Goal: Contribute content: Contribute content

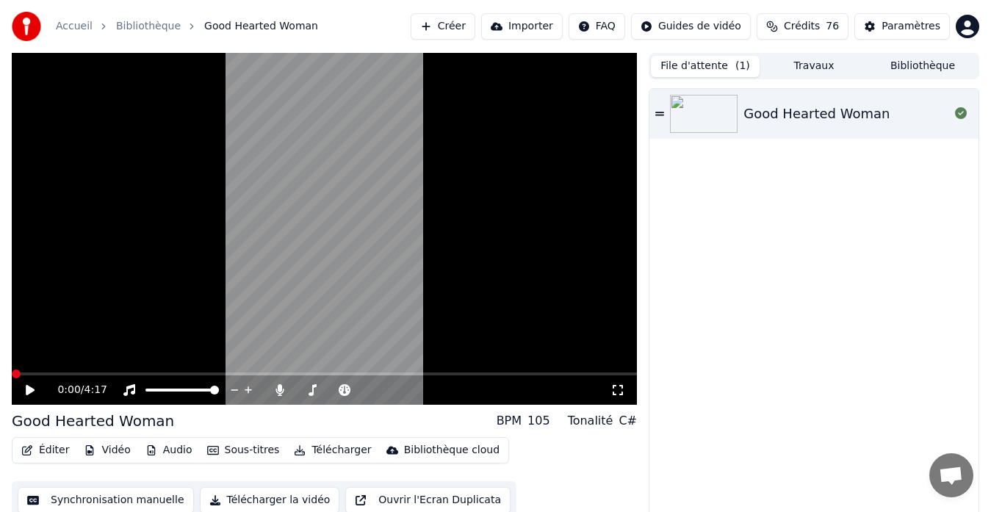
click at [12, 373] on span at bounding box center [16, 373] width 9 height 9
click at [33, 387] on icon at bounding box center [40, 390] width 34 height 12
click at [12, 369] on span at bounding box center [16, 373] width 9 height 9
click at [29, 394] on icon at bounding box center [29, 390] width 7 height 9
click at [296, 391] on span at bounding box center [296, 389] width 0 height 3
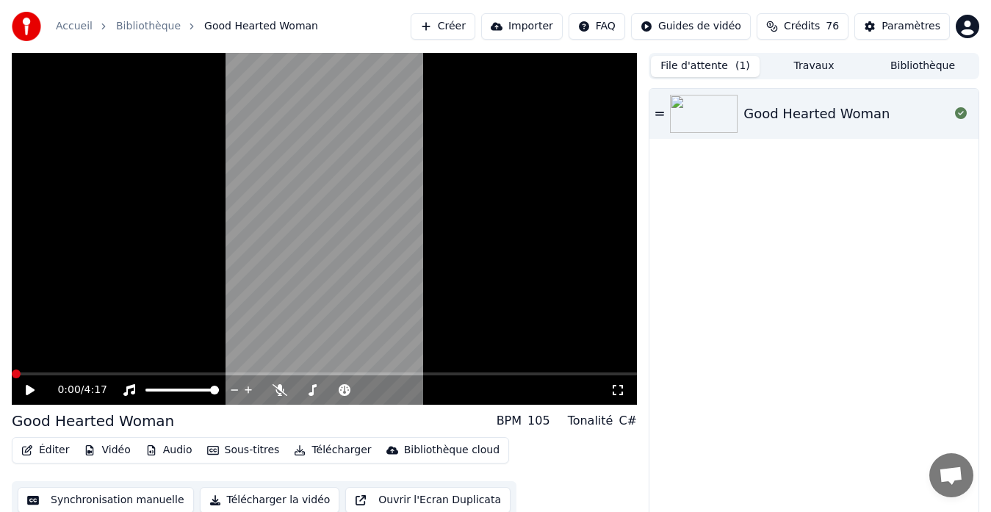
click at [12, 378] on span at bounding box center [16, 373] width 9 height 9
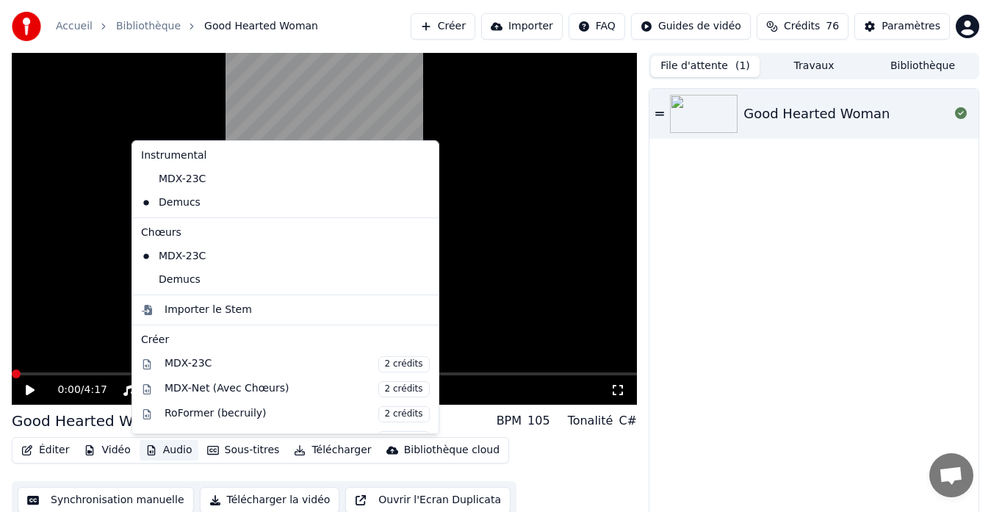
click at [163, 444] on button "Audio" at bounding box center [169, 450] width 59 height 21
click at [209, 184] on div "MDX-23C" at bounding box center [274, 178] width 278 height 23
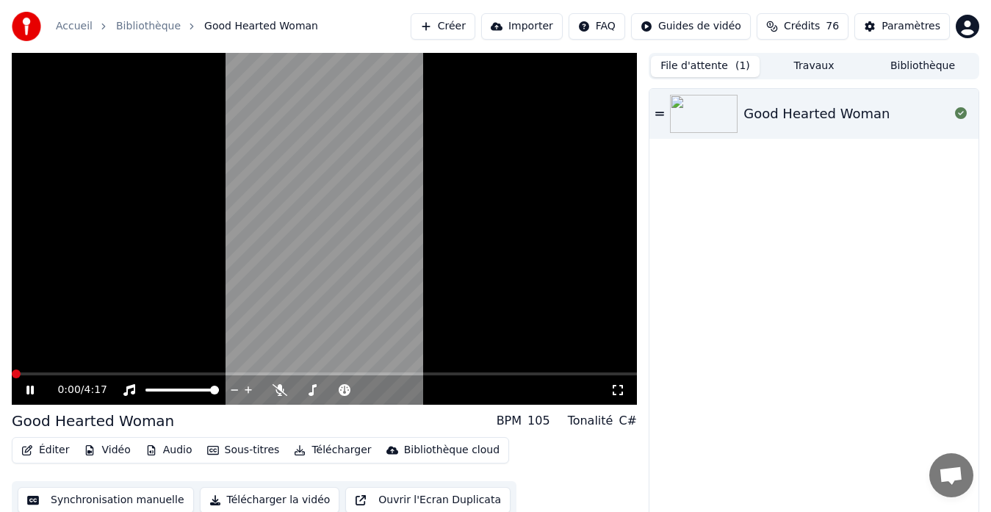
click at [12, 369] on span at bounding box center [16, 373] width 9 height 9
click at [178, 391] on div at bounding box center [196, 390] width 118 height 15
click at [165, 446] on button "Audio" at bounding box center [169, 450] width 59 height 21
click at [741, 283] on div "Good Hearted Woman" at bounding box center [813, 305] width 329 height 433
click at [211, 386] on span at bounding box center [208, 390] width 9 height 9
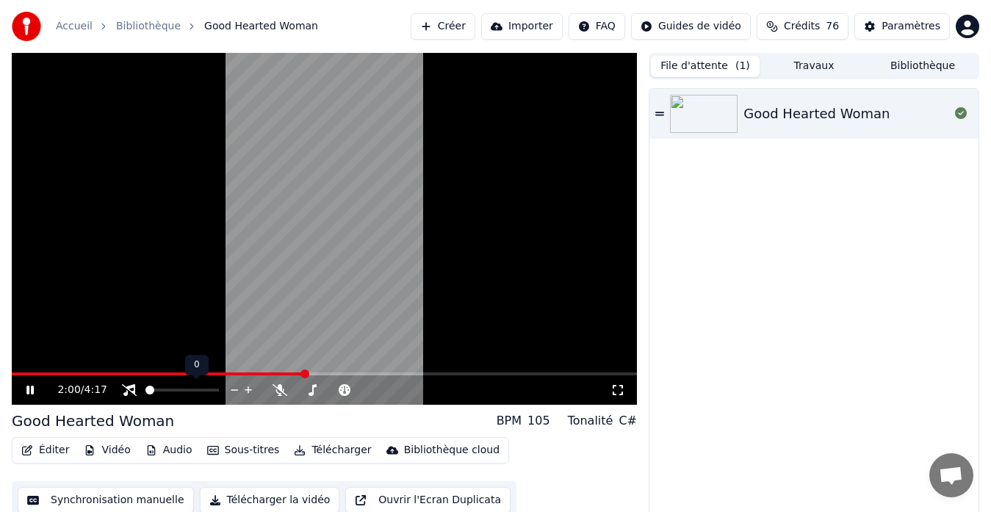
click at [145, 386] on span at bounding box center [149, 390] width 9 height 9
click at [285, 388] on icon at bounding box center [279, 390] width 15 height 12
click at [369, 387] on span at bounding box center [365, 390] width 9 height 9
click at [279, 389] on icon at bounding box center [280, 390] width 8 height 12
click at [279, 389] on icon at bounding box center [279, 390] width 15 height 12
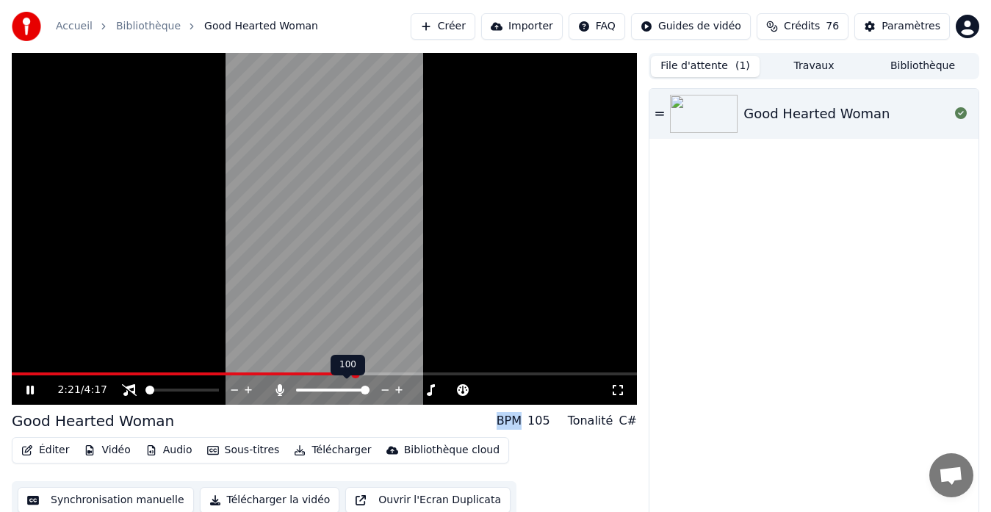
click at [309, 389] on span at bounding box center [332, 389] width 73 height 3
click at [219, 394] on span at bounding box center [214, 390] width 9 height 9
click at [52, 448] on button "Éditer" at bounding box center [44, 450] width 59 height 21
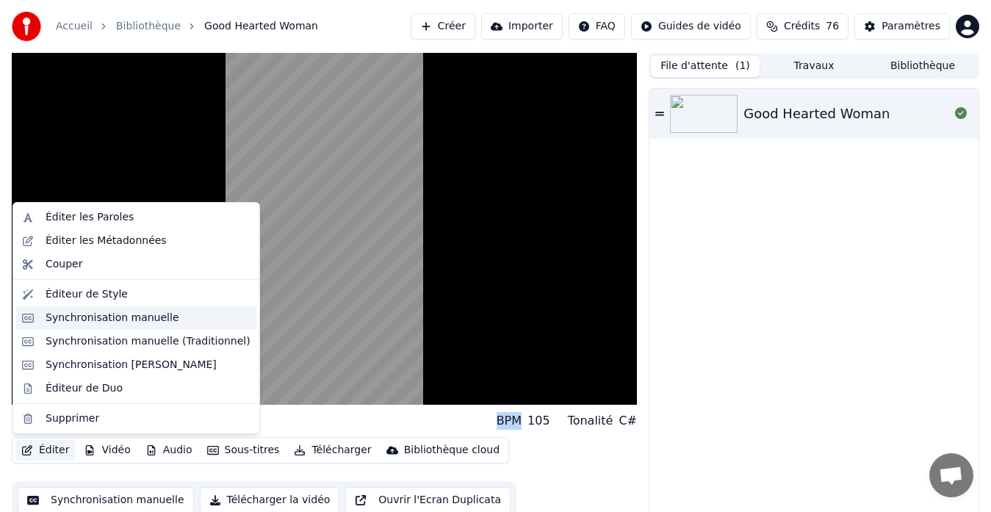
click at [76, 316] on div "Synchronisation manuelle" at bounding box center [113, 318] width 134 height 15
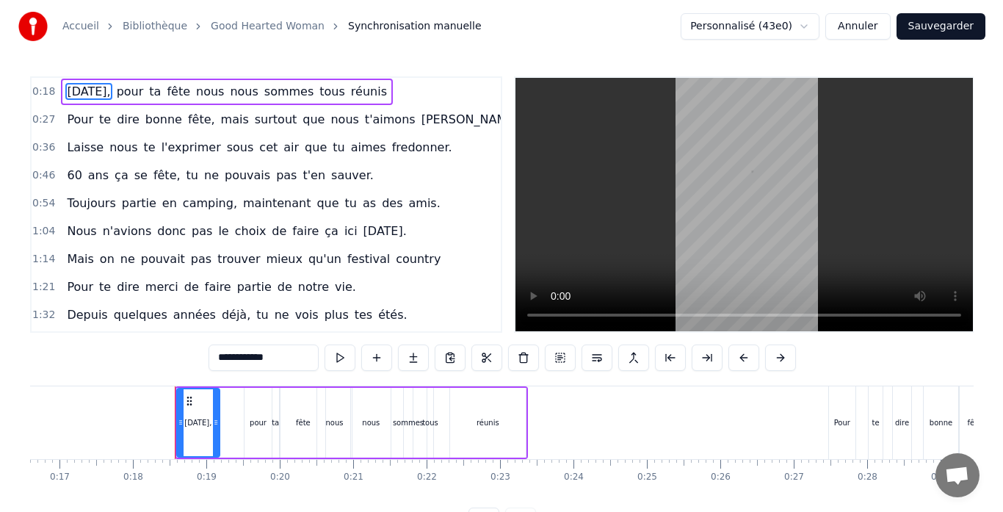
scroll to position [0, 1290]
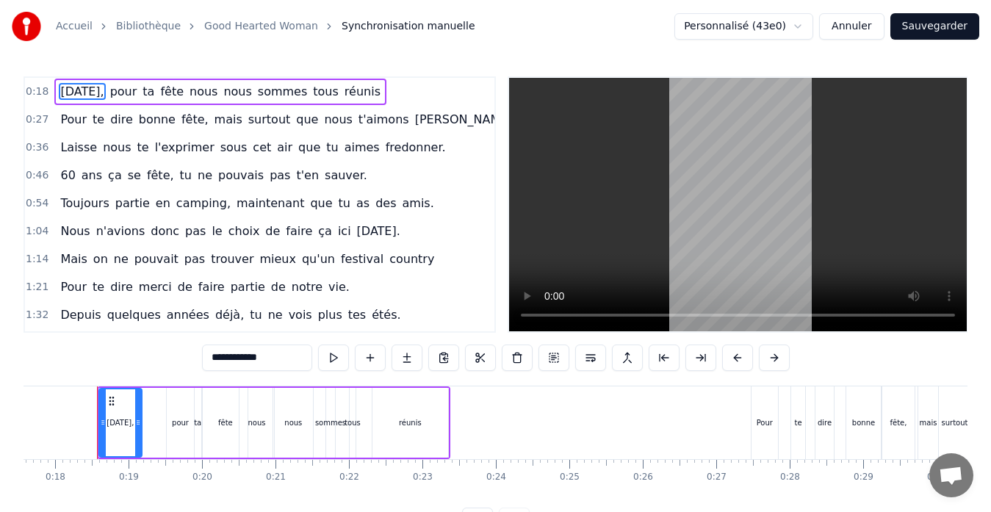
click at [222, 27] on link "Good Hearted Woman" at bounding box center [261, 26] width 114 height 15
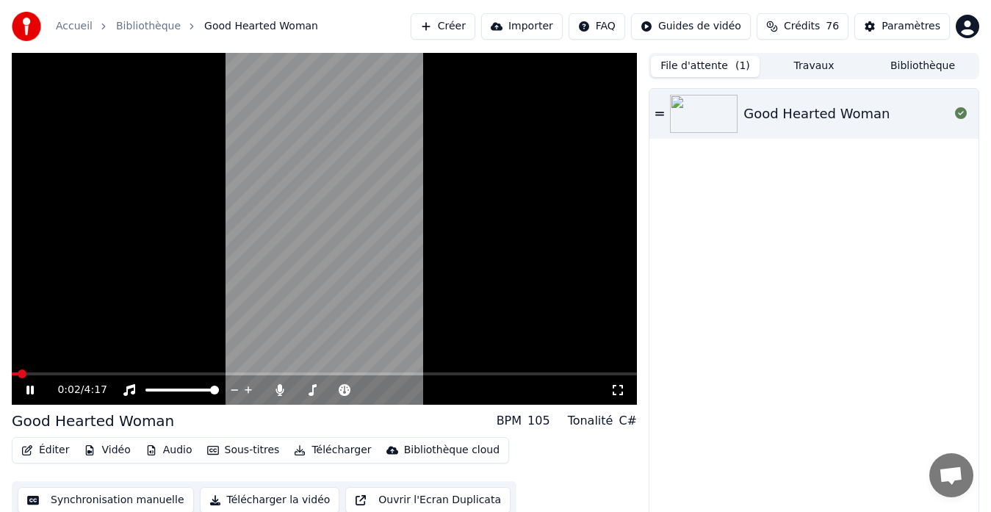
click at [32, 383] on div "0:02 / 4:17" at bounding box center [324, 390] width 613 height 15
click at [31, 388] on icon at bounding box center [40, 390] width 34 height 12
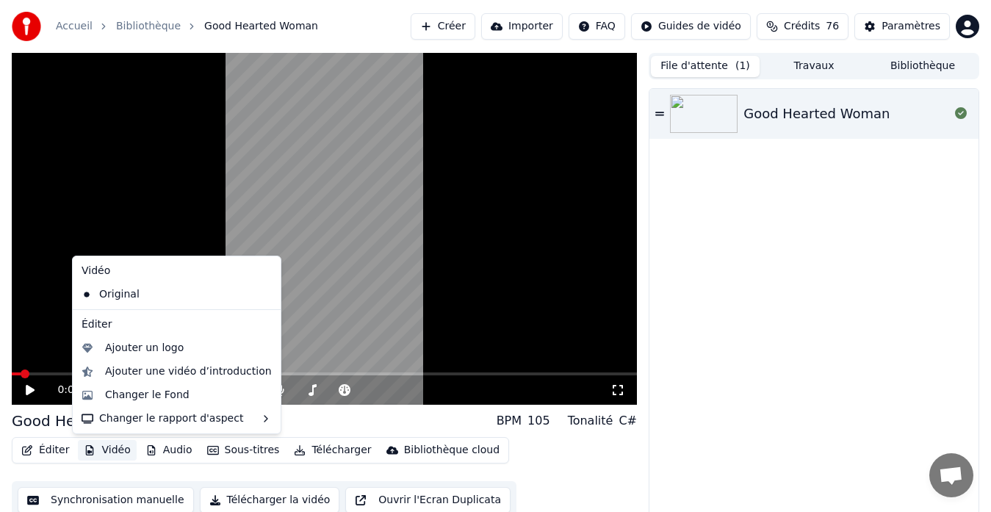
click at [97, 443] on button "Vidéo" at bounding box center [107, 450] width 58 height 21
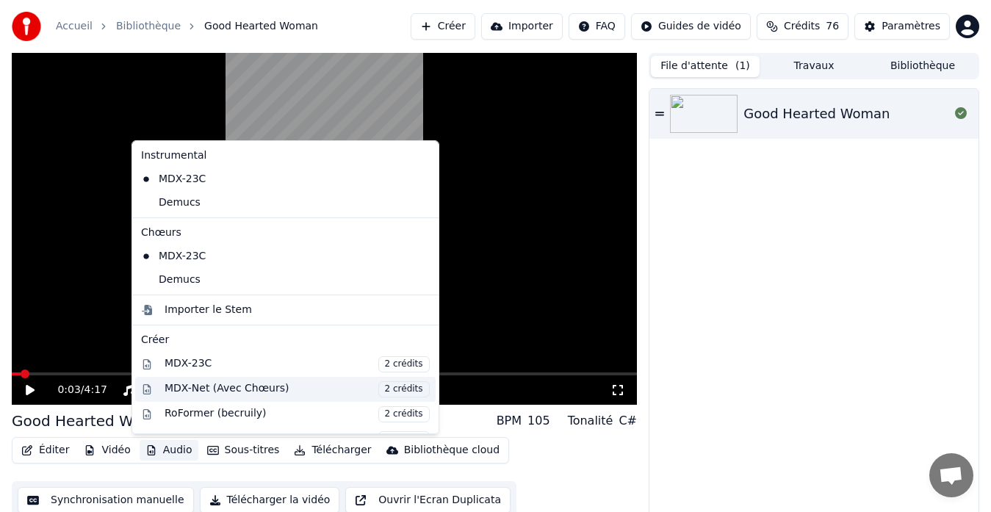
click at [208, 383] on div "MDX-Net (Avec Chœurs) 2 crédits" at bounding box center [296, 389] width 265 height 16
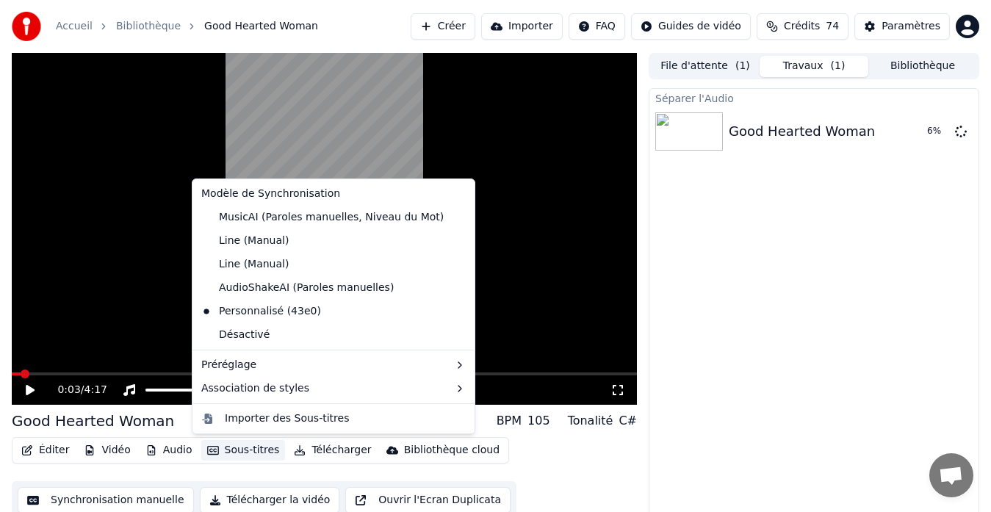
click at [244, 446] on button "Sous-titres" at bounding box center [243, 450] width 84 height 21
click at [341, 222] on div "MusicAI (Paroles manuelles, Niveau du Mot)" at bounding box center [322, 217] width 254 height 23
click at [255, 449] on button "Sous-titres" at bounding box center [243, 450] width 84 height 21
click at [278, 246] on div "Line (Manual)" at bounding box center [244, 240] width 99 height 23
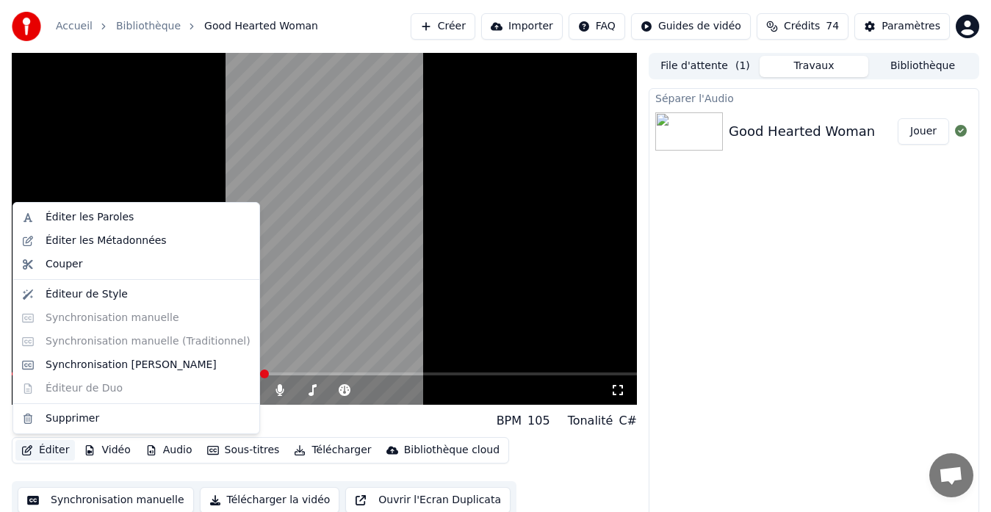
click at [35, 442] on button "Éditer" at bounding box center [44, 450] width 59 height 21
click at [68, 225] on div "Éditer les Paroles" at bounding box center [136, 217] width 240 height 23
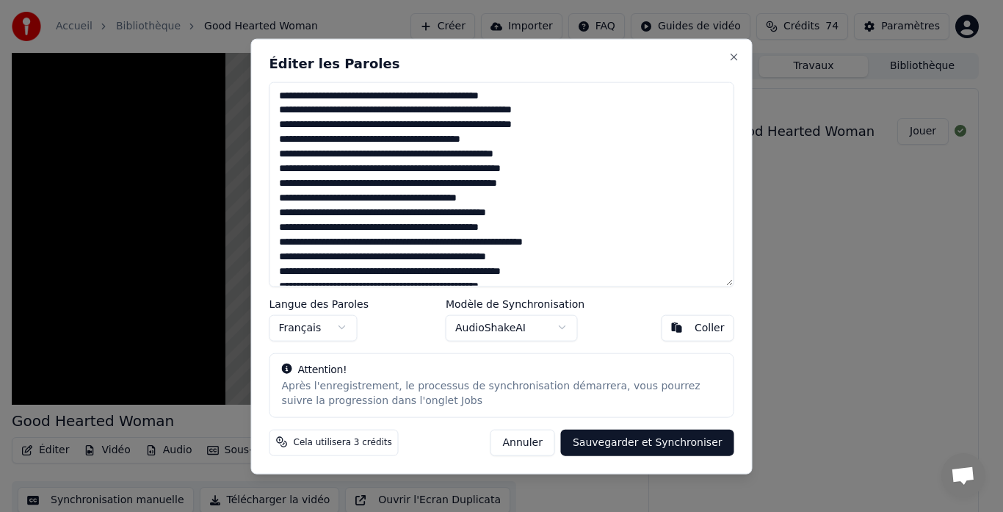
click at [360, 212] on textarea at bounding box center [502, 184] width 465 height 205
drag, startPoint x: 526, startPoint y: 240, endPoint x: 494, endPoint y: 239, distance: 31.6
click at [494, 239] on textarea at bounding box center [502, 184] width 465 height 205
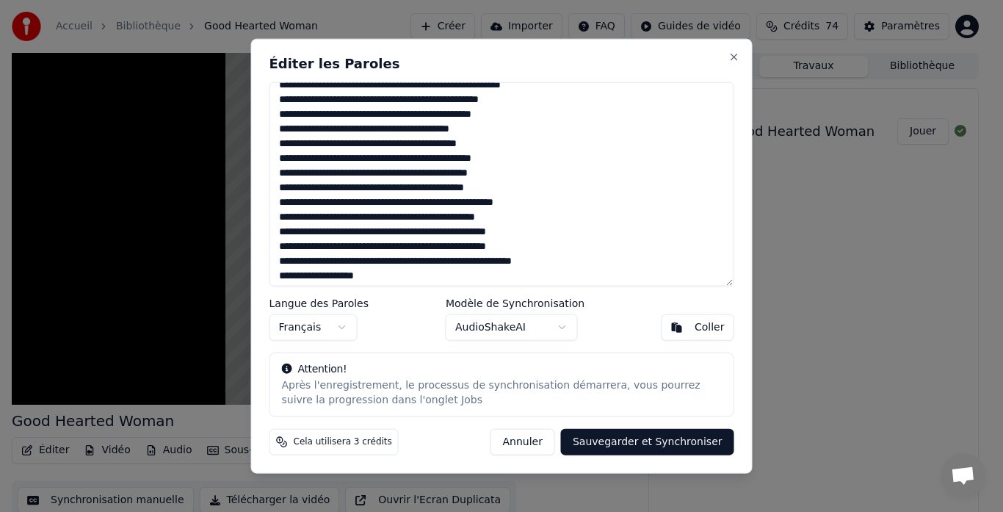
scroll to position [190, 0]
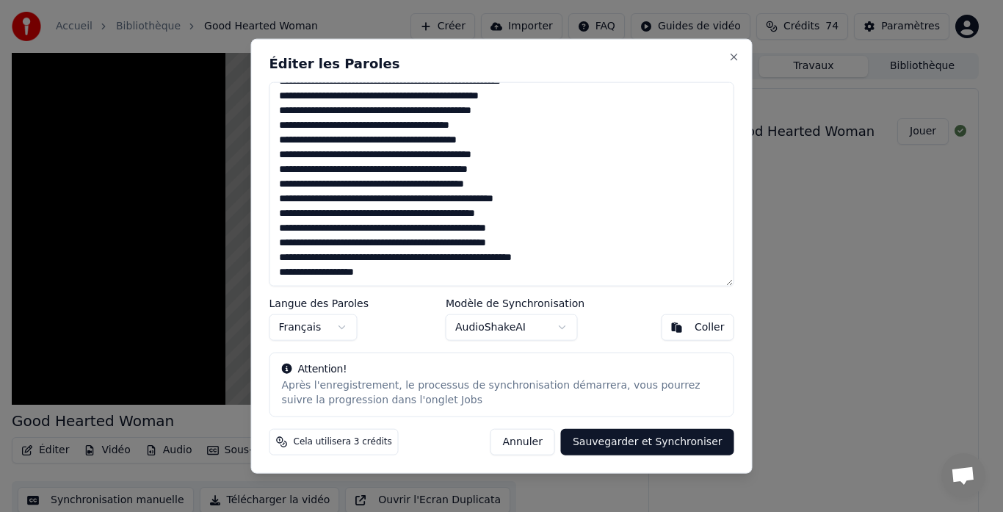
click at [544, 244] on textarea at bounding box center [502, 184] width 465 height 205
drag, startPoint x: 571, startPoint y: 260, endPoint x: 279, endPoint y: 217, distance: 294.7
click at [279, 217] on textarea at bounding box center [502, 184] width 465 height 205
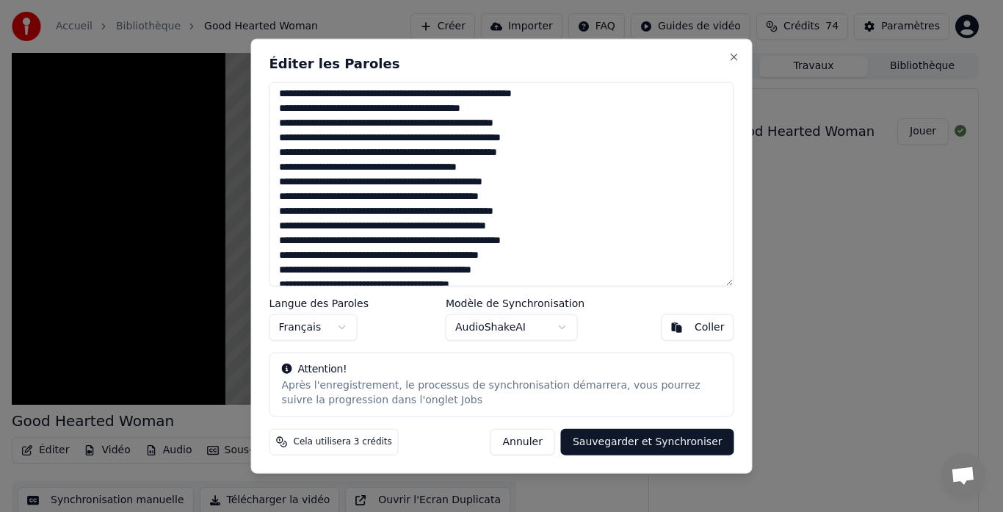
scroll to position [0, 0]
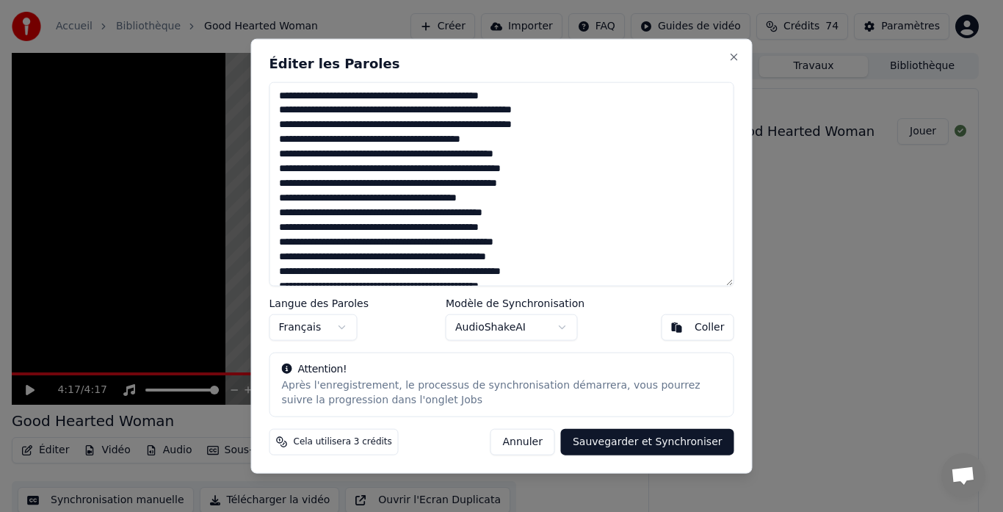
click at [552, 258] on textarea at bounding box center [502, 184] width 465 height 205
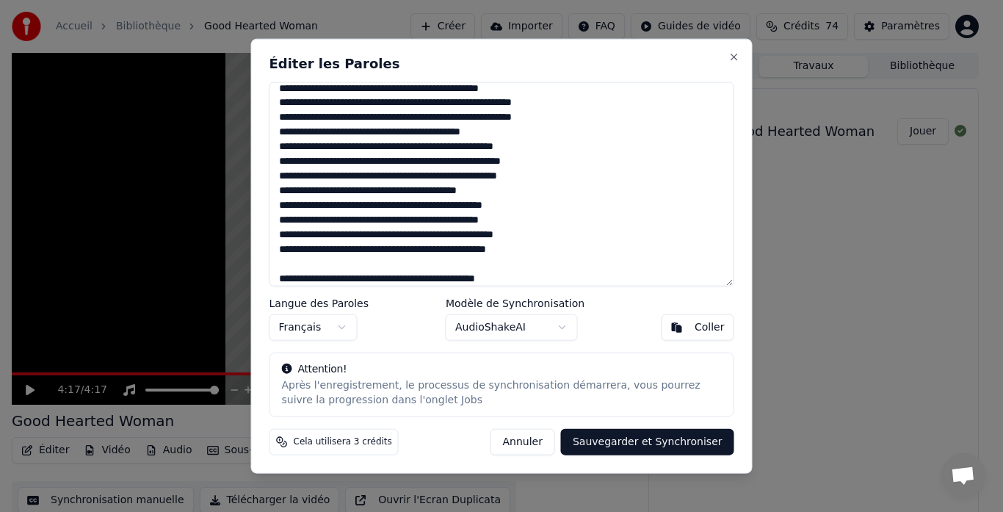
scroll to position [51, 0]
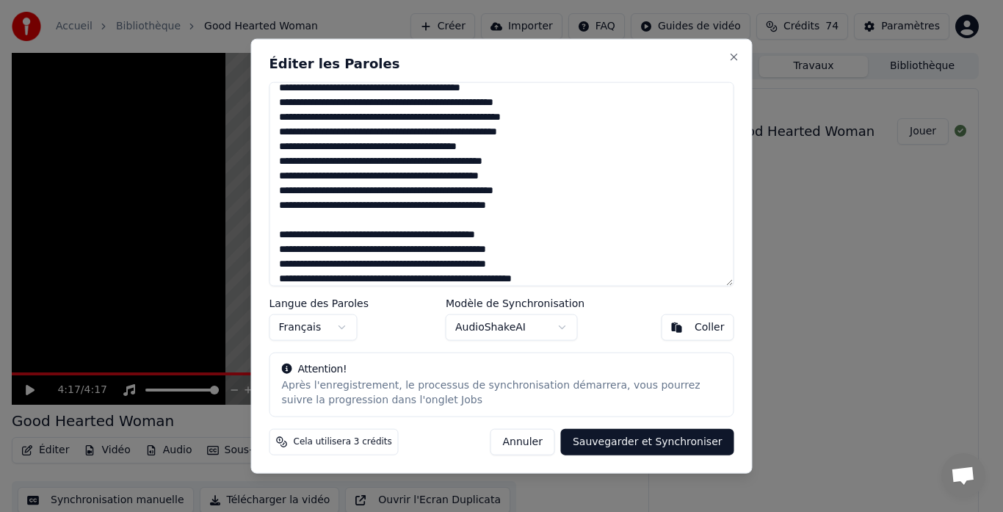
click at [488, 221] on textarea at bounding box center [502, 184] width 465 height 205
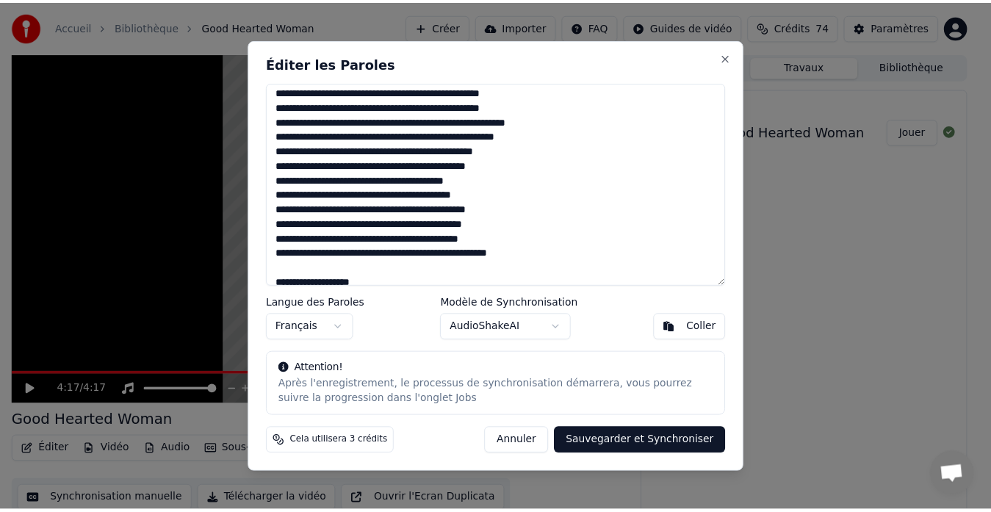
scroll to position [198, 0]
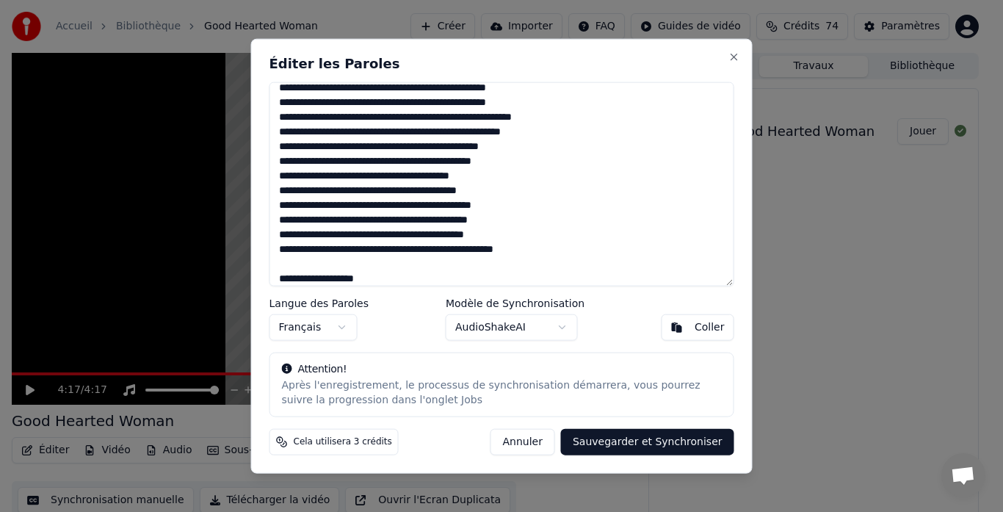
click at [360, 131] on textarea at bounding box center [502, 184] width 465 height 205
type textarea "**********"
click at [615, 445] on button "Sauvegarder et Synchroniser" at bounding box center [647, 442] width 173 height 26
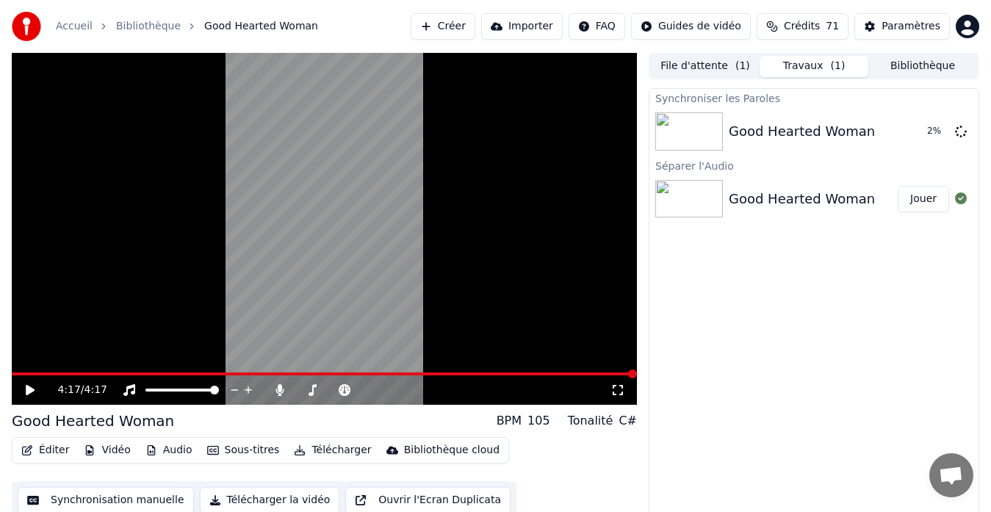
click at [928, 203] on button "Jouer" at bounding box center [922, 199] width 51 height 26
click at [203, 373] on span at bounding box center [108, 373] width 192 height 3
click at [30, 387] on icon at bounding box center [40, 390] width 34 height 12
click at [51, 461] on div "Éditer Vidéo Audio Sous-titres Télécharger Bibliothèque cloud" at bounding box center [260, 450] width 497 height 26
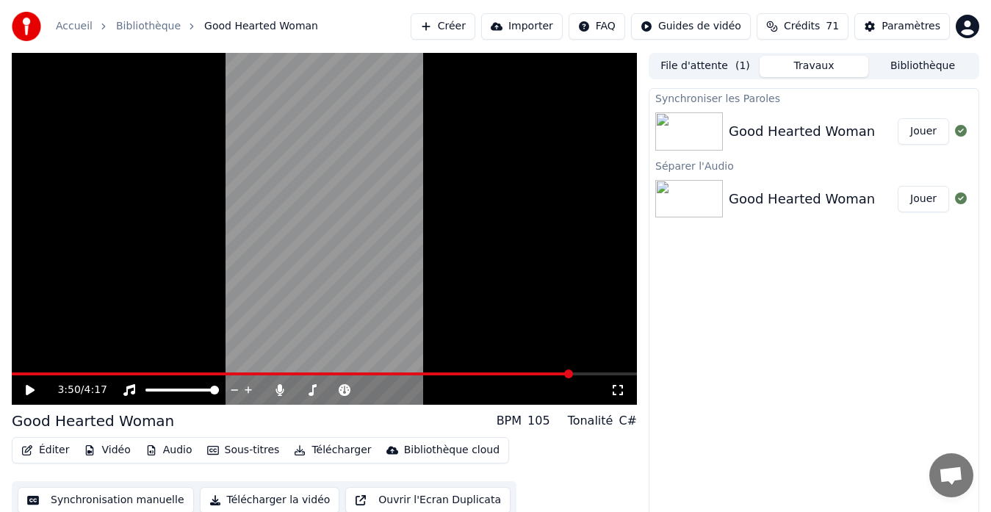
click at [46, 454] on button "Éditer" at bounding box center [44, 450] width 59 height 21
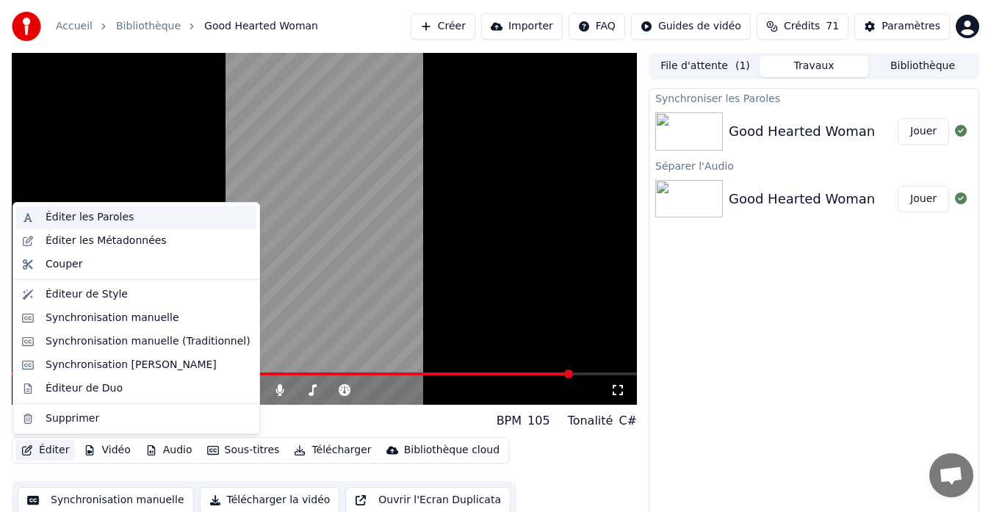
click at [70, 216] on div "Éditer les Paroles" at bounding box center [90, 217] width 88 height 15
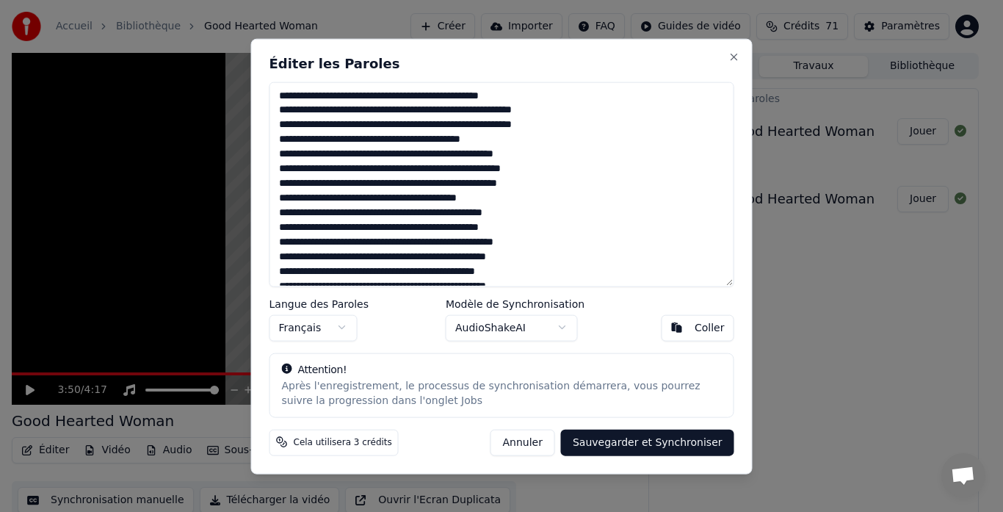
click at [555, 439] on button "Annuler" at bounding box center [523, 442] width 65 height 26
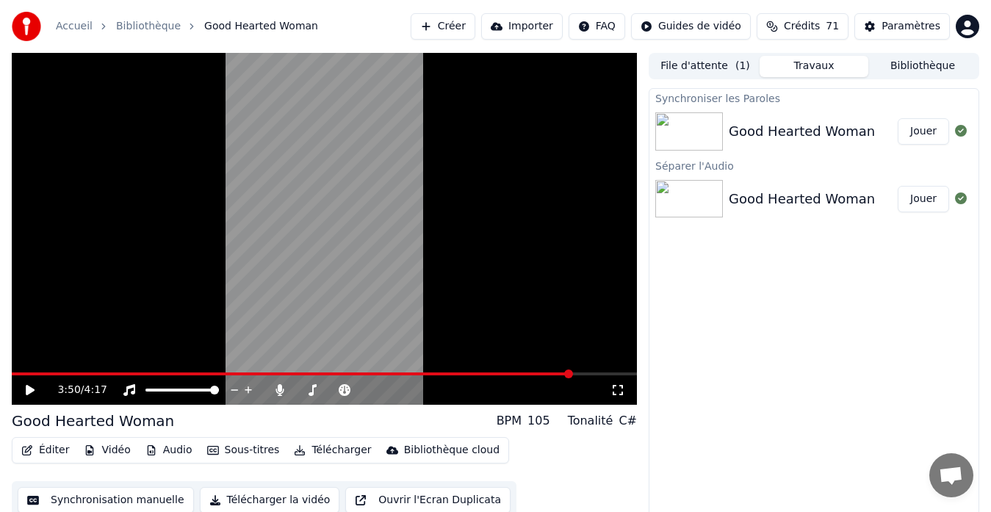
click at [918, 131] on button "Jouer" at bounding box center [922, 131] width 51 height 26
click at [29, 389] on icon at bounding box center [30, 390] width 9 height 10
click at [29, 389] on icon at bounding box center [29, 390] width 7 height 9
click at [30, 388] on icon at bounding box center [30, 390] width 9 height 10
